Goal: Information Seeking & Learning: Learn about a topic

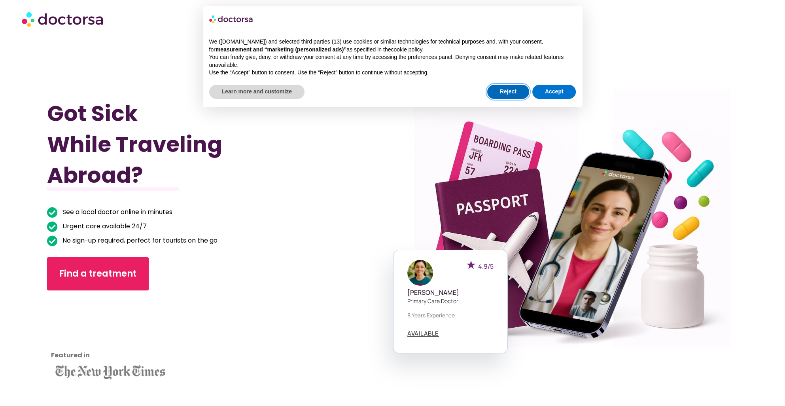
click at [505, 89] on button "Reject" at bounding box center [508, 92] width 42 height 14
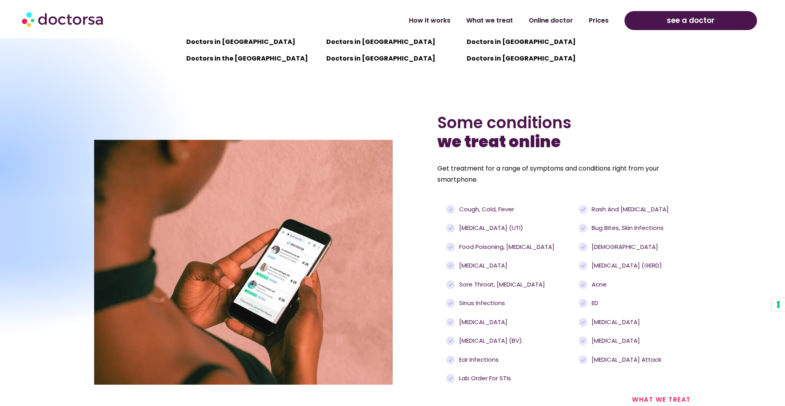
scroll to position [831, 0]
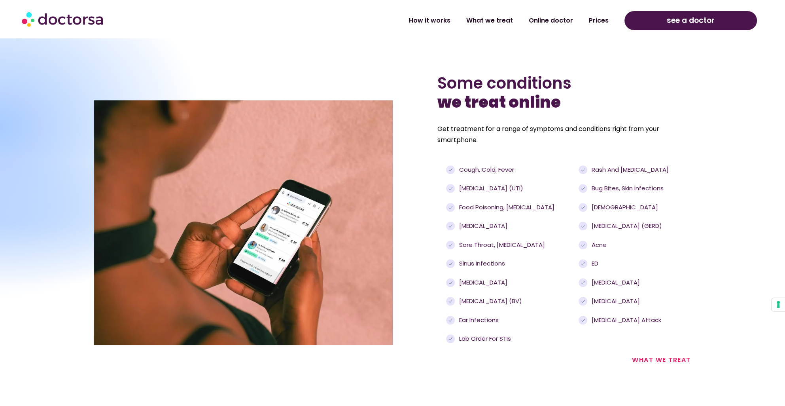
click at [667, 359] on link "what we treat" at bounding box center [661, 359] width 59 height 9
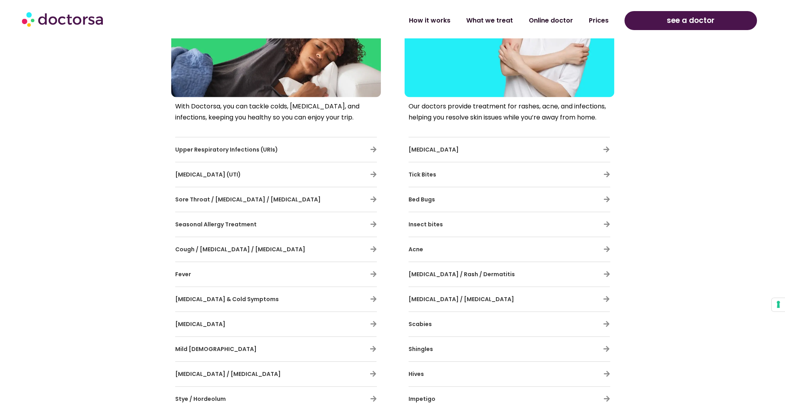
scroll to position [475, 0]
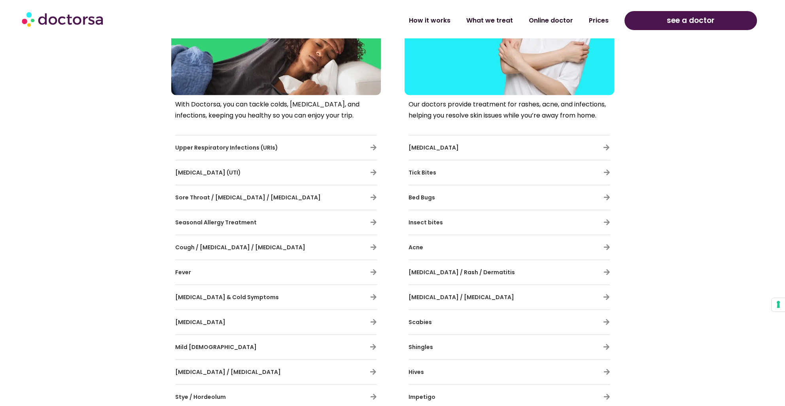
click at [354, 324] on div "[MEDICAL_DATA]" at bounding box center [276, 322] width 202 height 17
click at [374, 319] on icon at bounding box center [373, 321] width 7 height 7
click at [182, 324] on span "[MEDICAL_DATA]" at bounding box center [200, 322] width 50 height 8
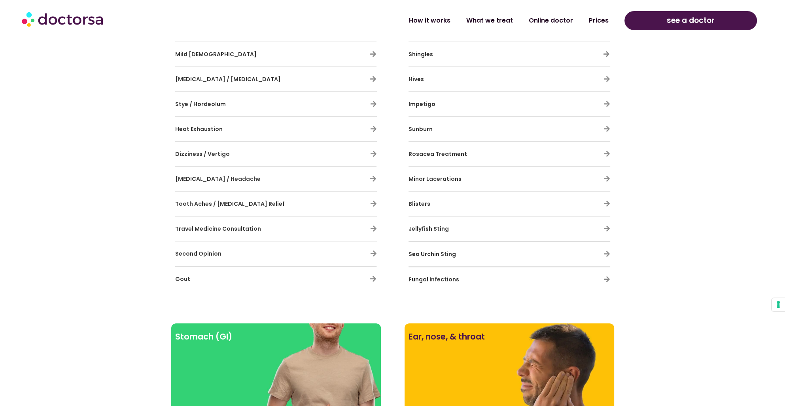
scroll to position [593, 0]
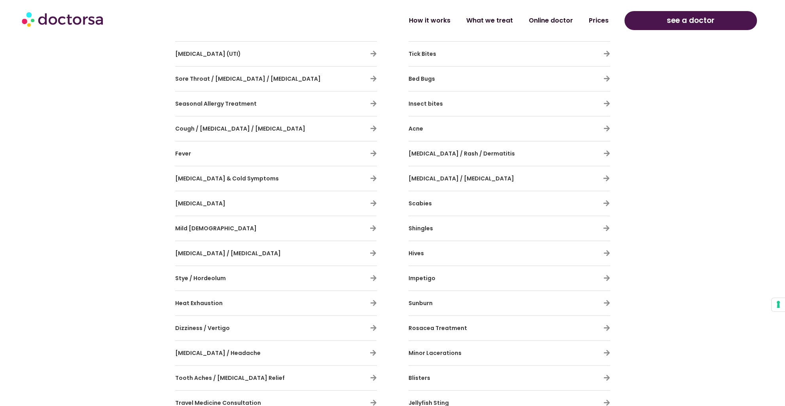
click at [177, 203] on span "[MEDICAL_DATA]" at bounding box center [200, 203] width 50 height 8
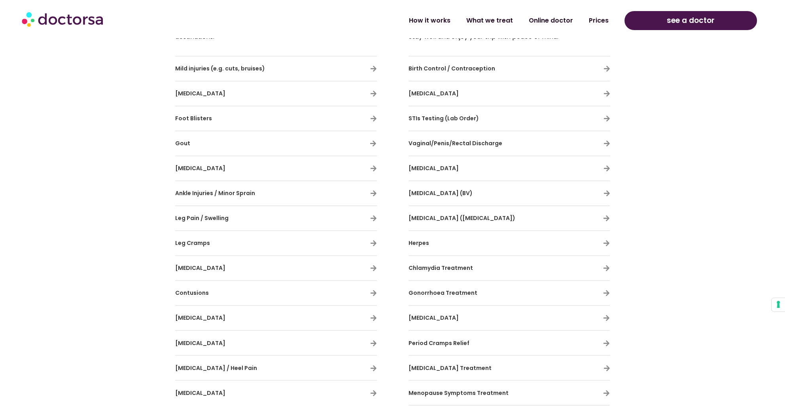
scroll to position [1740, 0]
